Goal: Transaction & Acquisition: Obtain resource

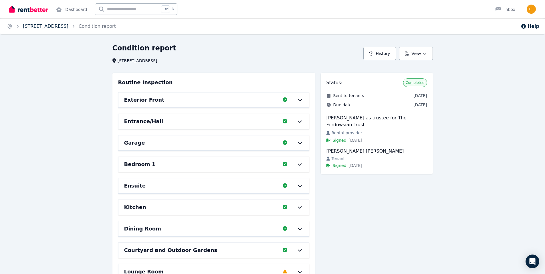
click at [43, 24] on link "[STREET_ADDRESS]" at bounding box center [46, 25] width 46 height 5
click at [50, 25] on link "[STREET_ADDRESS]" at bounding box center [46, 25] width 46 height 5
click at [71, 8] on link "Dashboard" at bounding box center [71, 9] width 33 height 18
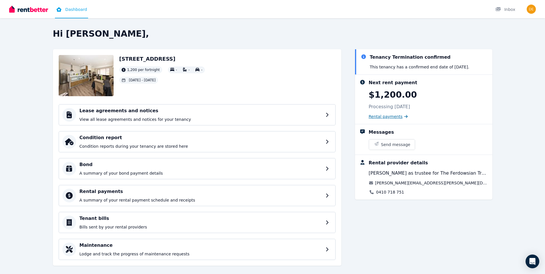
click at [278, 115] on span "Rental payments" at bounding box center [386, 117] width 34 height 6
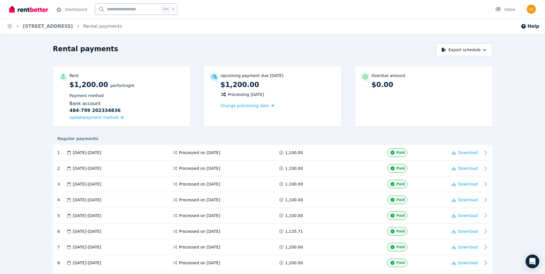
drag, startPoint x: 513, startPoint y: 148, endPoint x: 522, endPoint y: 121, distance: 28.3
click at [278, 50] on button "Export schedule" at bounding box center [464, 49] width 56 height 13
click at [278, 49] on div "Rental payments" at bounding box center [243, 49] width 380 height 11
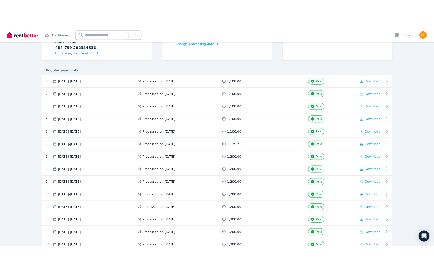
scroll to position [86, 0]
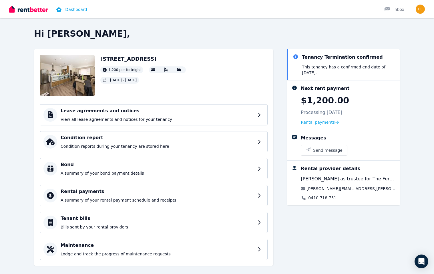
click at [72, 7] on link "Dashboard" at bounding box center [71, 9] width 33 height 18
click at [137, 196] on div "Rental payments A summary of your rental payment schedule and receipts" at bounding box center [159, 195] width 196 height 15
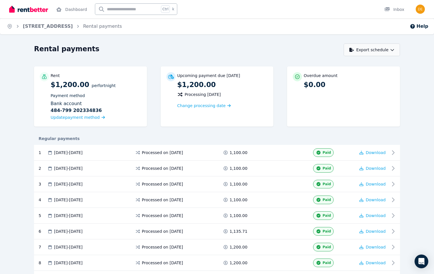
click at [381, 50] on button "Export schedule" at bounding box center [372, 49] width 56 height 13
click at [374, 65] on div "PDF" at bounding box center [372, 65] width 49 height 6
